Goal: Navigation & Orientation: Find specific page/section

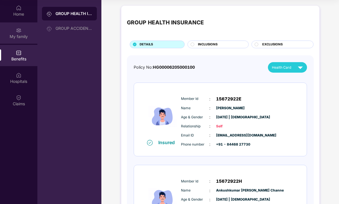
click at [11, 33] on div "My family" at bounding box center [18, 32] width 37 height 21
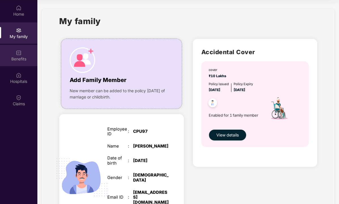
click at [18, 56] on div "Benefits" at bounding box center [18, 59] width 37 height 6
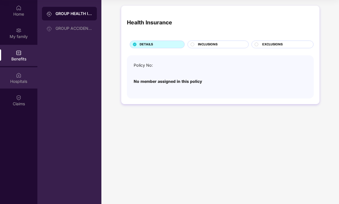
click at [26, 75] on div "Hospitals" at bounding box center [18, 77] width 37 height 21
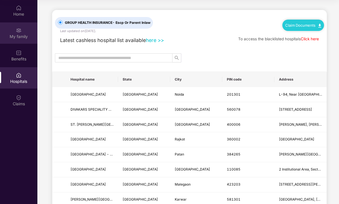
click at [18, 34] on div "My family" at bounding box center [18, 37] width 37 height 6
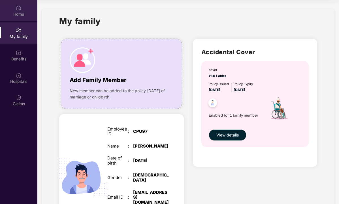
click at [19, 14] on div "Home" at bounding box center [18, 14] width 37 height 6
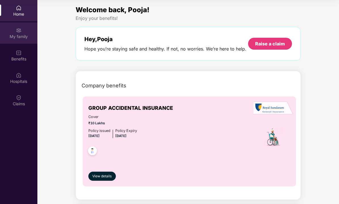
click at [24, 35] on div "My family" at bounding box center [18, 37] width 37 height 6
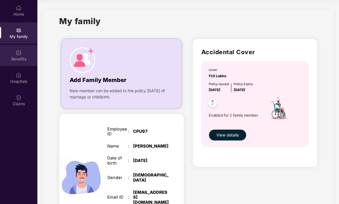
click at [24, 53] on div "Benefits" at bounding box center [18, 55] width 37 height 21
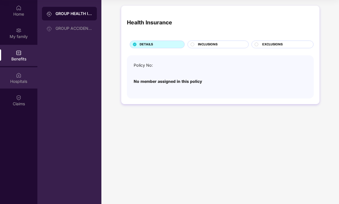
click at [25, 76] on div "Hospitals" at bounding box center [18, 77] width 37 height 21
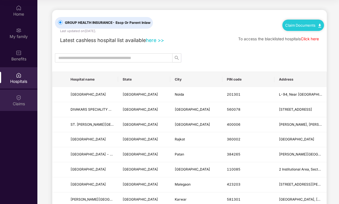
click at [24, 97] on div "Claims" at bounding box center [18, 100] width 37 height 21
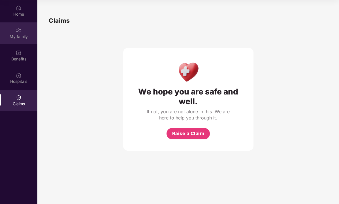
click at [20, 33] on img at bounding box center [19, 30] width 6 height 6
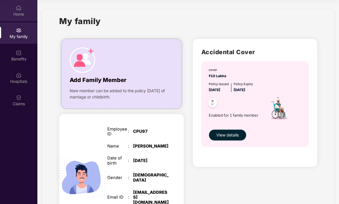
click at [20, 20] on div "Home" at bounding box center [18, 10] width 37 height 21
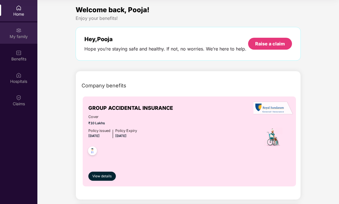
click at [20, 35] on div "My family" at bounding box center [18, 37] width 37 height 6
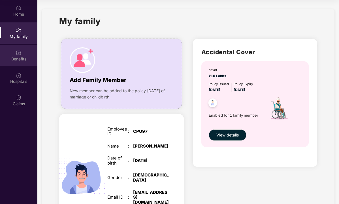
click at [29, 56] on div "Benefits" at bounding box center [18, 59] width 37 height 6
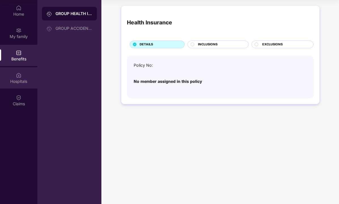
click at [27, 73] on div "Hospitals" at bounding box center [18, 77] width 37 height 21
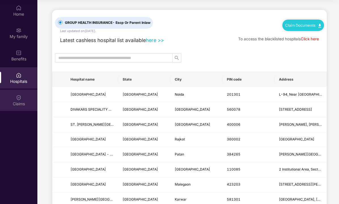
click at [21, 92] on div "Claims" at bounding box center [18, 100] width 37 height 21
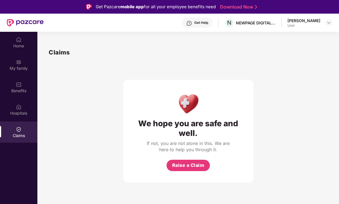
click at [300, 23] on div "User" at bounding box center [304, 25] width 33 height 5
click at [325, 22] on div "[PERSON_NAME] User" at bounding box center [310, 23] width 45 height 10
click at [330, 22] on img at bounding box center [329, 22] width 5 height 5
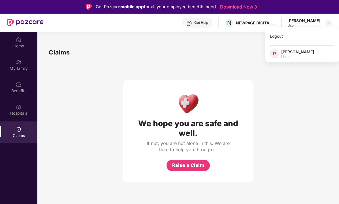
click at [307, 56] on div "User" at bounding box center [297, 56] width 33 height 5
